Goal: Task Accomplishment & Management: Manage account settings

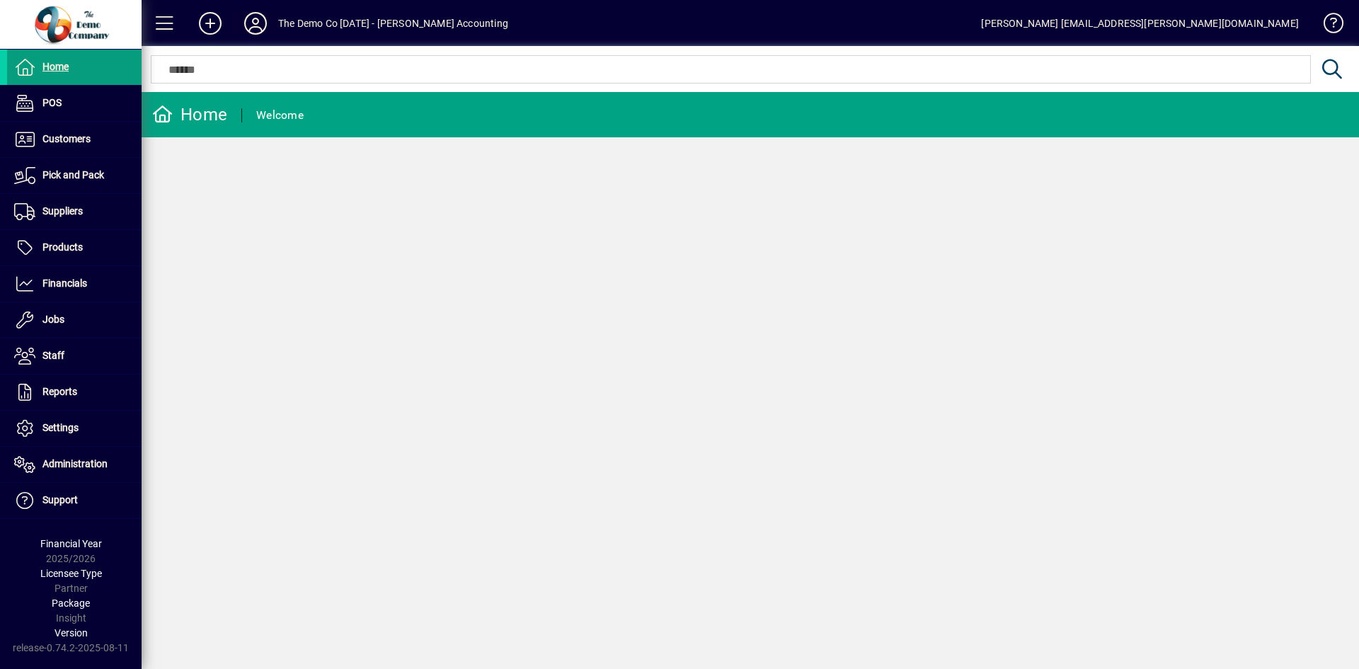
click at [255, 19] on icon at bounding box center [255, 23] width 28 height 23
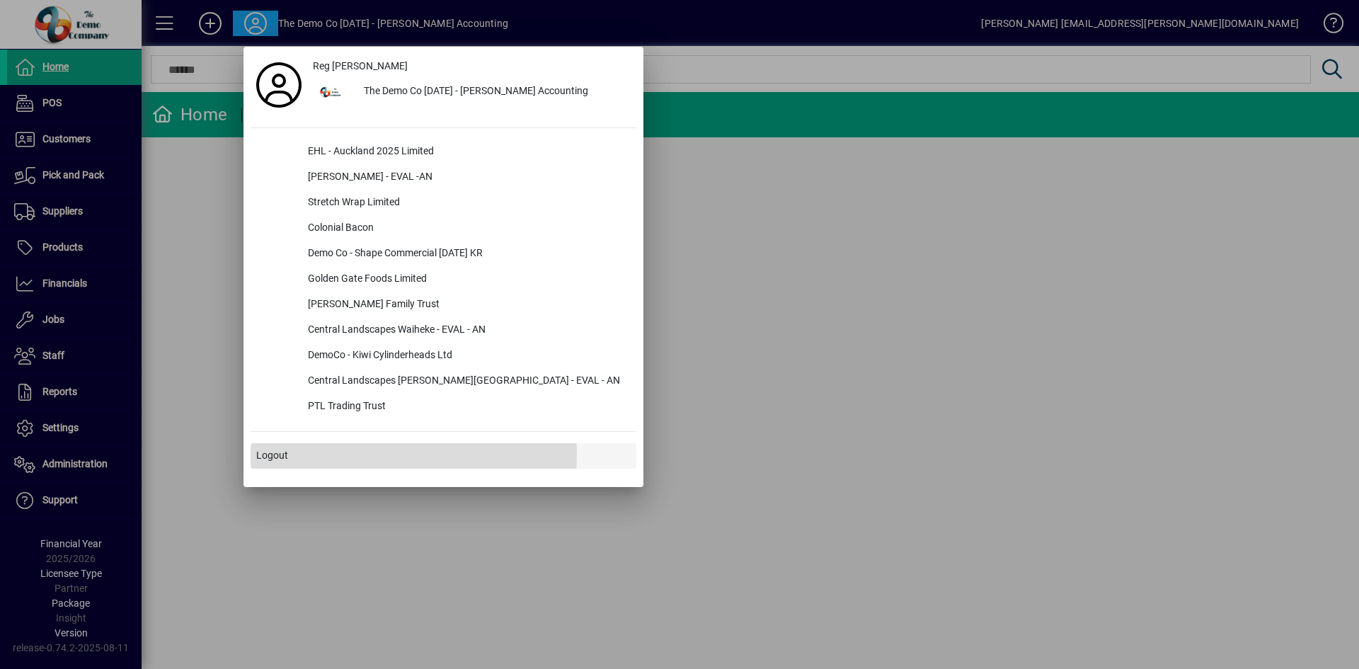
click at [284, 454] on span "Logout" at bounding box center [272, 455] width 32 height 15
